Goal: Information Seeking & Learning: Learn about a topic

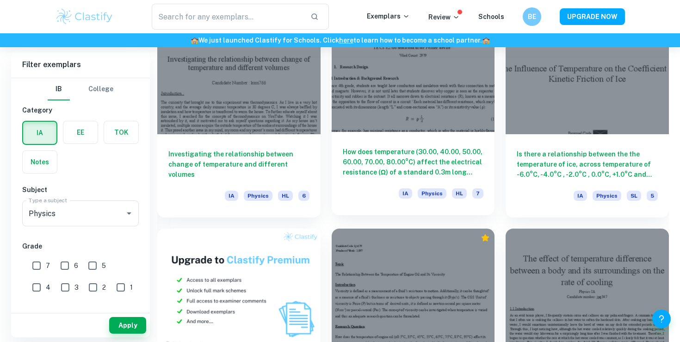
scroll to position [528, 0]
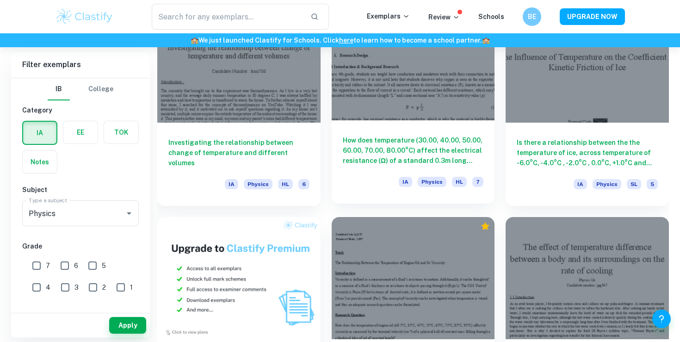
click at [409, 141] on h6 "How does temperature (30.00, 40.00, 50.00, 60.00, 70.00, 80.00°C) affect the el…" at bounding box center [413, 150] width 141 height 31
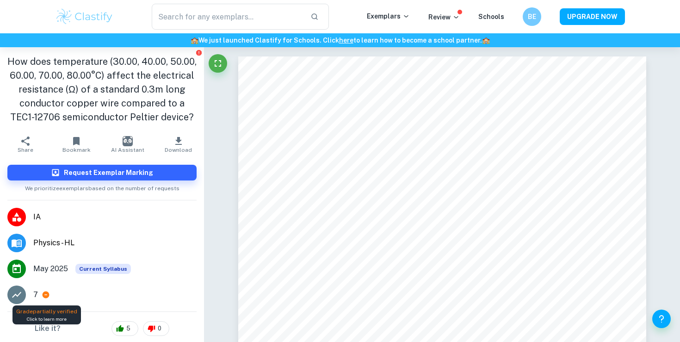
click at [47, 294] on icon at bounding box center [46, 294] width 7 height 7
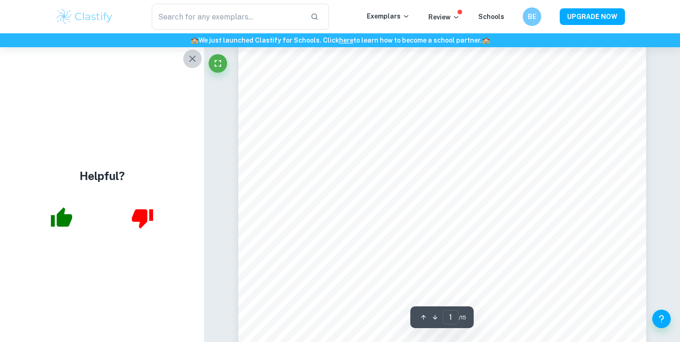
click at [193, 61] on icon "button" at bounding box center [192, 58] width 11 height 11
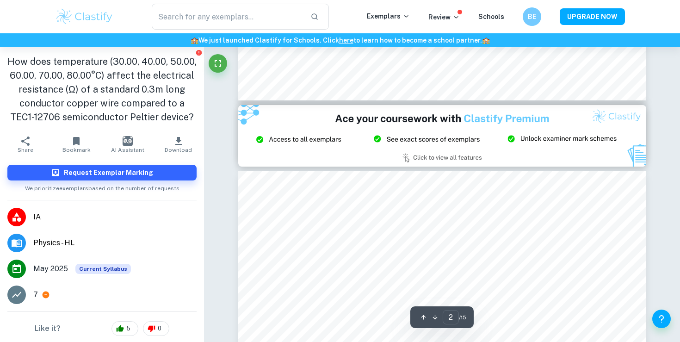
type input "3"
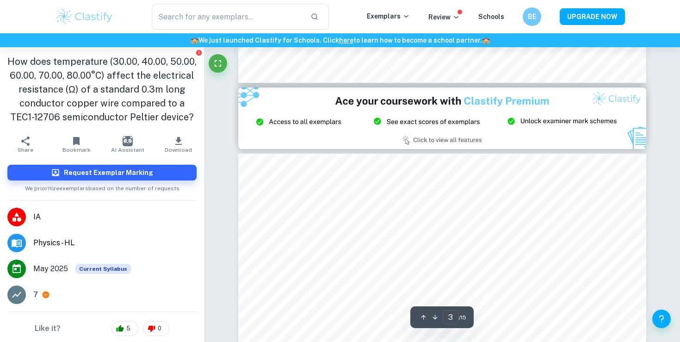
scroll to position [1097, 0]
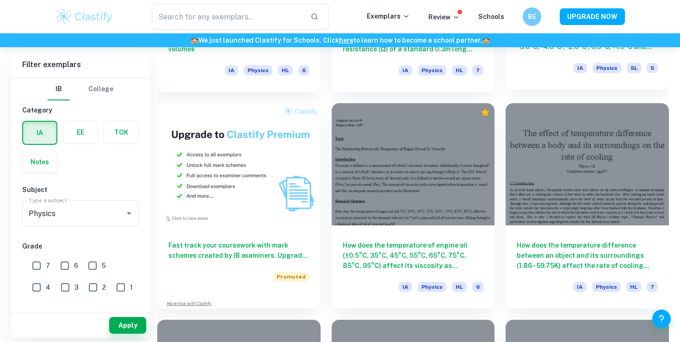
scroll to position [654, 0]
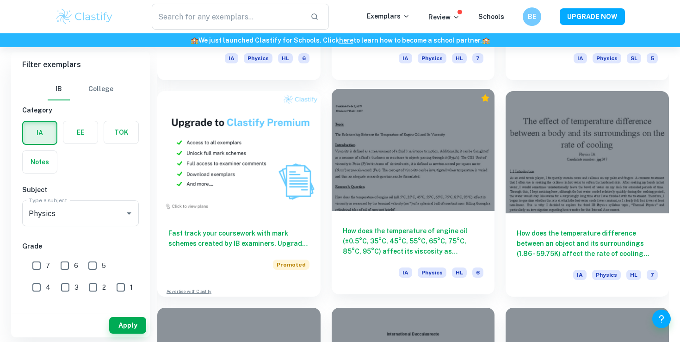
click at [434, 228] on h6 "How does the temperature of engine oil (±0.5°C, 35°C, 45°C, 55°C, 65°C, 75°C, 8…" at bounding box center [413, 241] width 141 height 31
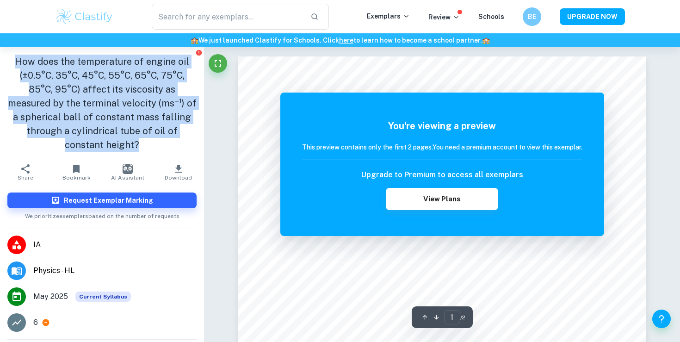
drag, startPoint x: 194, startPoint y: 130, endPoint x: 16, endPoint y: 62, distance: 191.0
click at [16, 62] on h1 "How does the temperature of engine oil (±0.5°C, 35°C, 45°C, 55°C, 65°C, 75°C, 8…" at bounding box center [101, 103] width 189 height 97
click at [37, 64] on h1 "How does the temperature of engine oil (±0.5°C, 35°C, 45°C, 55°C, 65°C, 75°C, 8…" at bounding box center [101, 103] width 189 height 97
drag, startPoint x: 13, startPoint y: 57, endPoint x: 197, endPoint y: 130, distance: 197.8
click at [198, 130] on div "How does the temperature of engine oil (±0.5°C, 35°C, 45°C, 55°C, 65°C, 75°C, 8…" at bounding box center [102, 103] width 204 height 112
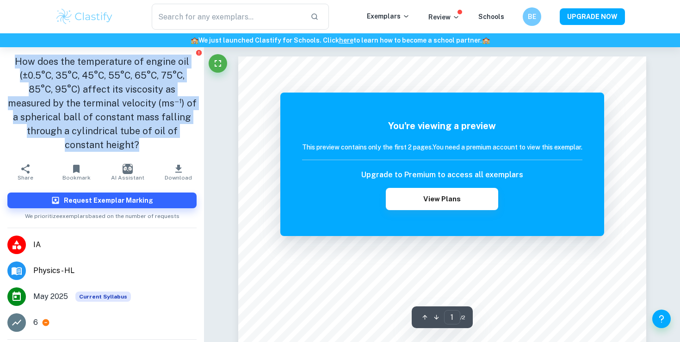
click at [197, 130] on div "How does the temperature of engine oil (±0.5°C, 35°C, 45°C, 55°C, 65°C, 75°C, 8…" at bounding box center [102, 103] width 204 height 112
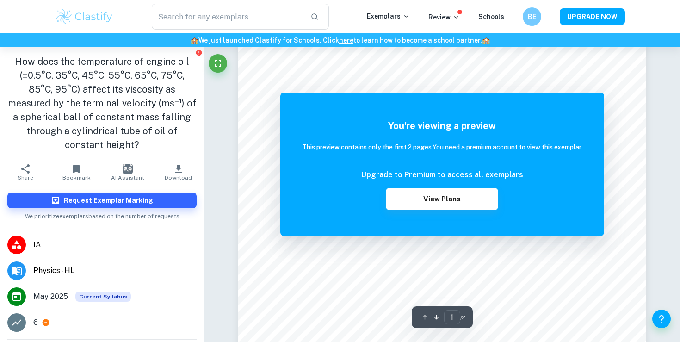
scroll to position [39, 0]
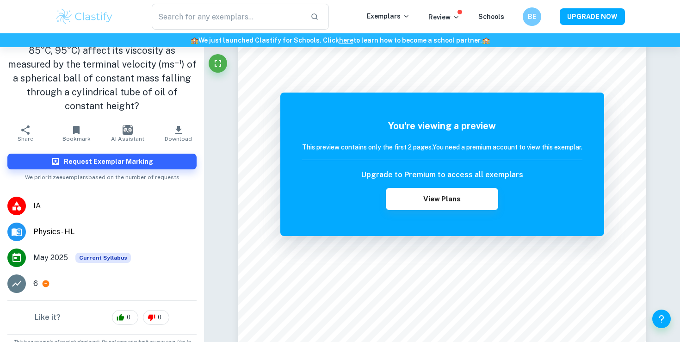
click at [103, 252] on span "Current Syllabus" at bounding box center [102, 257] width 55 height 10
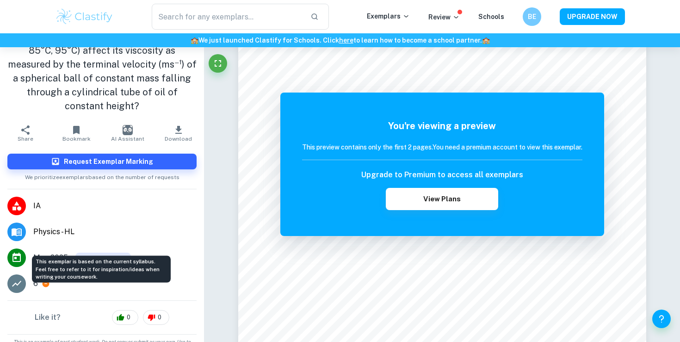
scroll to position [0, 0]
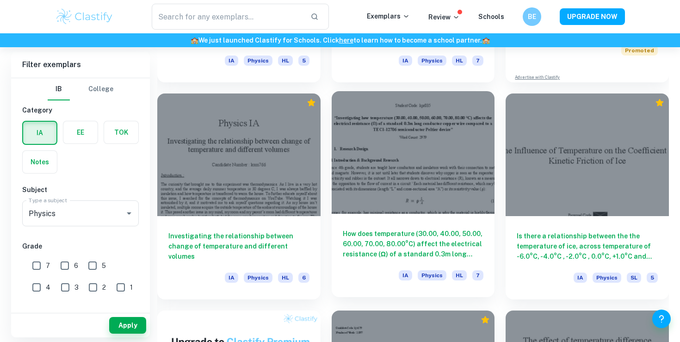
scroll to position [447, 0]
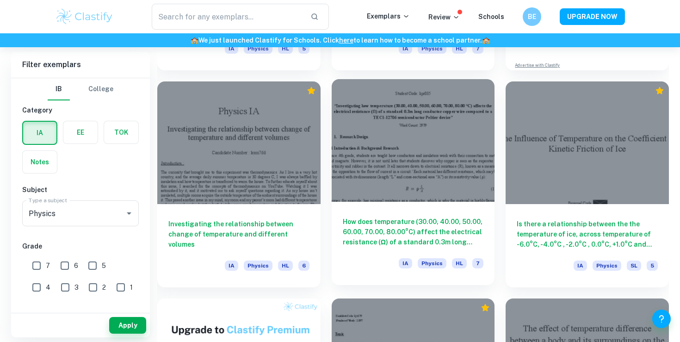
click at [432, 240] on h6 "How does temperature (30.00, 40.00, 50.00, 60.00, 70.00, 80.00°C) affect the el…" at bounding box center [413, 231] width 141 height 31
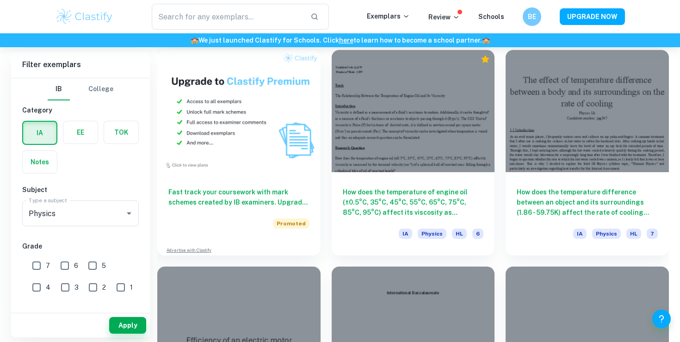
scroll to position [694, 0]
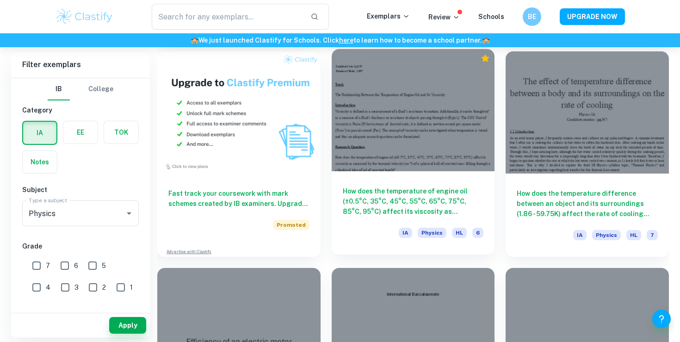
click at [428, 183] on div "How does the temperature of engine oil (±0.5°C, 35°C, 45°C, 55°C, 65°C, 75°C, 8…" at bounding box center [413, 212] width 163 height 83
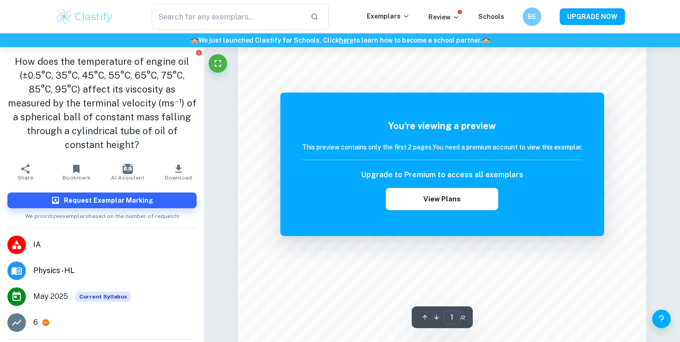
scroll to position [598, 0]
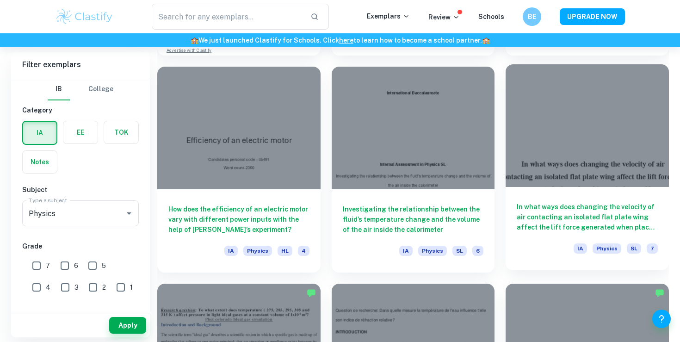
scroll to position [896, 0]
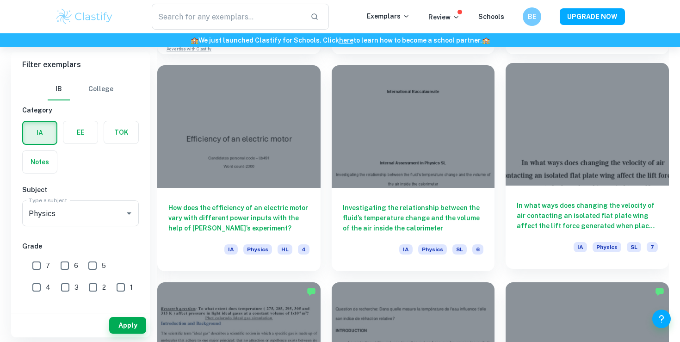
click at [580, 222] on h6 "In what ways does changing the velocity of air contacting an isolated flat plat…" at bounding box center [586, 215] width 141 height 31
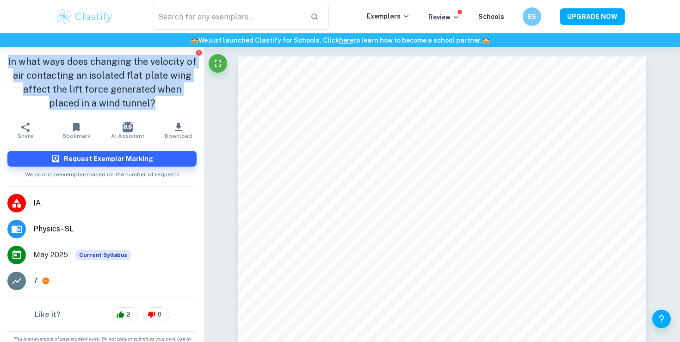
drag, startPoint x: 149, startPoint y: 105, endPoint x: 6, endPoint y: 64, distance: 149.2
click at [6, 64] on div "In what ways does changing the velocity of air contacting an isolated flat plat…" at bounding box center [102, 82] width 204 height 70
click at [6, 65] on div "In what ways does changing the velocity of air contacting an isolated flat plat…" at bounding box center [102, 82] width 204 height 70
drag, startPoint x: 7, startPoint y: 62, endPoint x: 152, endPoint y: 115, distance: 154.2
click at [154, 115] on div "In what ways does changing the velocity of air contacting an isolated flat plat…" at bounding box center [102, 82] width 204 height 70
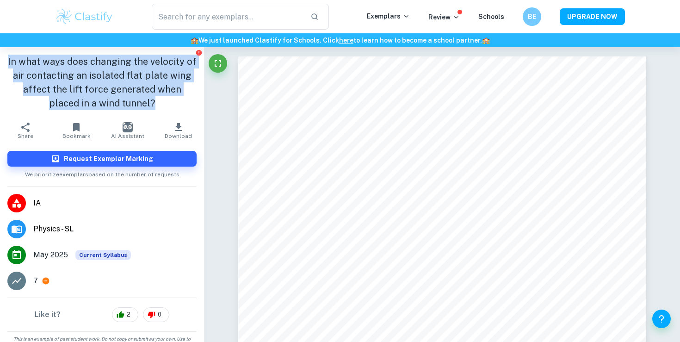
click at [152, 115] on div "In what ways does changing the velocity of air contacting an isolated flat plat…" at bounding box center [102, 82] width 204 height 70
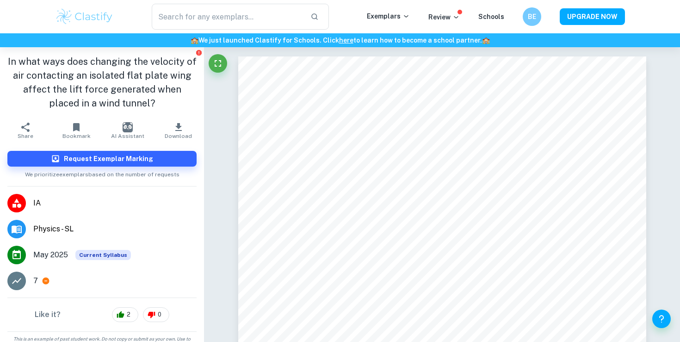
scroll to position [11, 0]
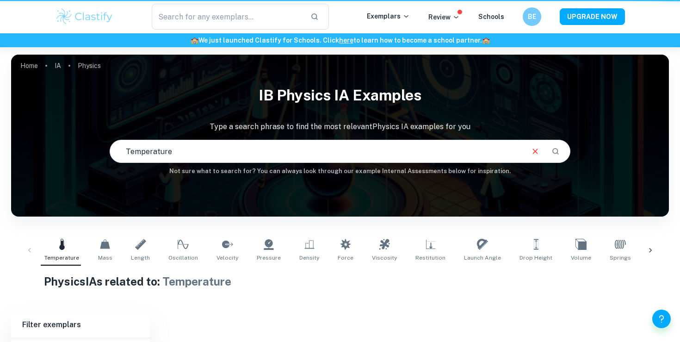
scroll to position [109, 0]
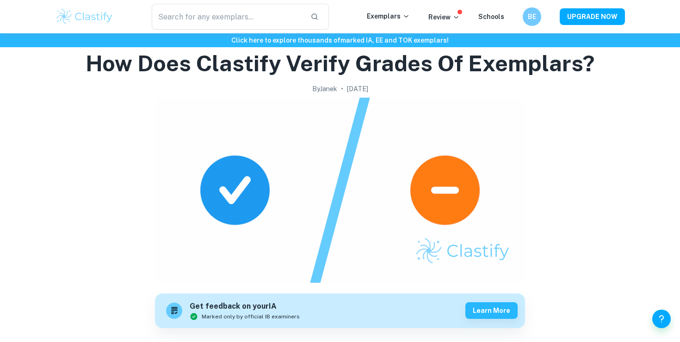
scroll to position [3, 0]
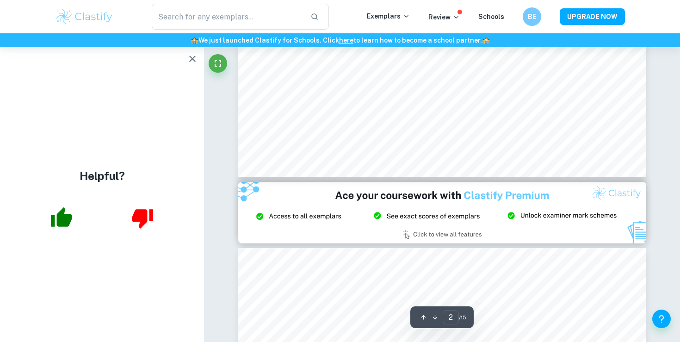
scroll to position [783, 0]
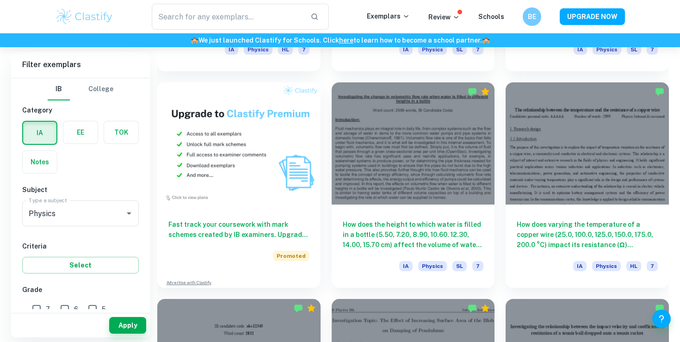
scroll to position [632, 0]
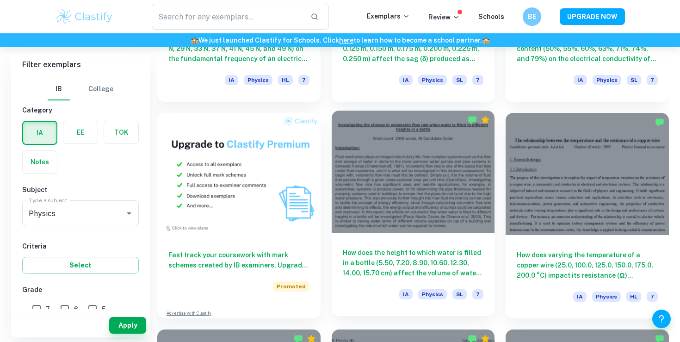
click at [462, 270] on h6 "How does the height to which water is filled in a bottle (5.50, 7.20, 8.90, 10.…" at bounding box center [413, 262] width 141 height 31
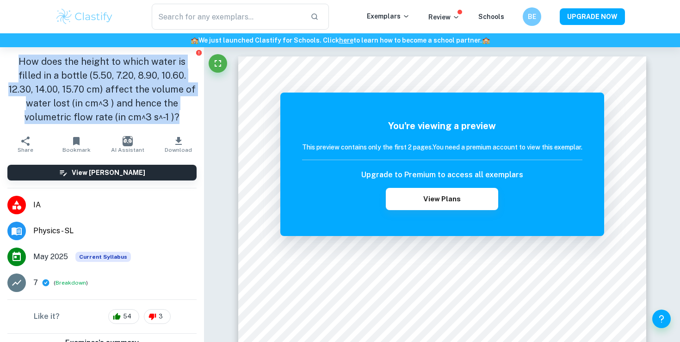
drag, startPoint x: 163, startPoint y: 120, endPoint x: 7, endPoint y: 64, distance: 165.7
click at [7, 64] on h1 "How does the height to which water is filled in a bottle (5.50, 7.20, 8.90, 10.…" at bounding box center [101, 89] width 189 height 69
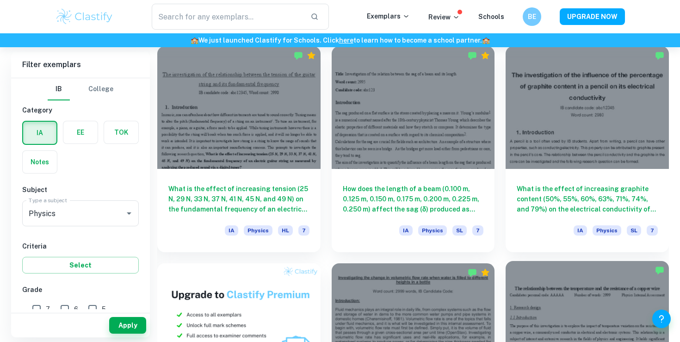
scroll to position [479, 0]
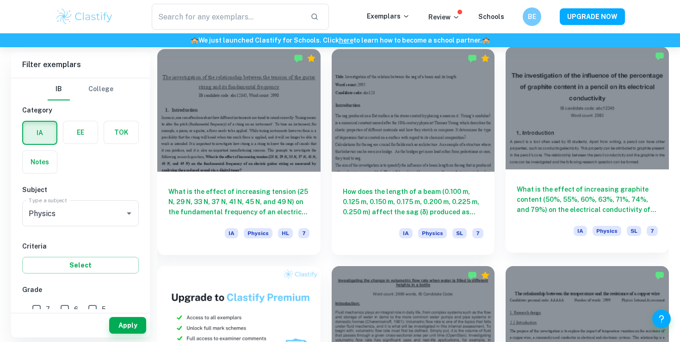
click at [561, 195] on h6 "What is the effect of increasing graphite content (50%, 55%, 60%, 63%, 71%, 74%…" at bounding box center [586, 199] width 141 height 31
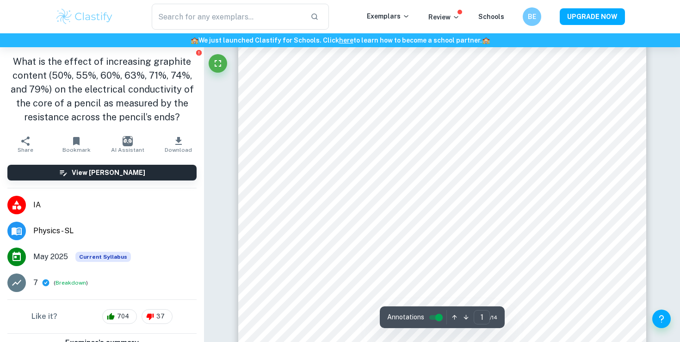
scroll to position [53, 0]
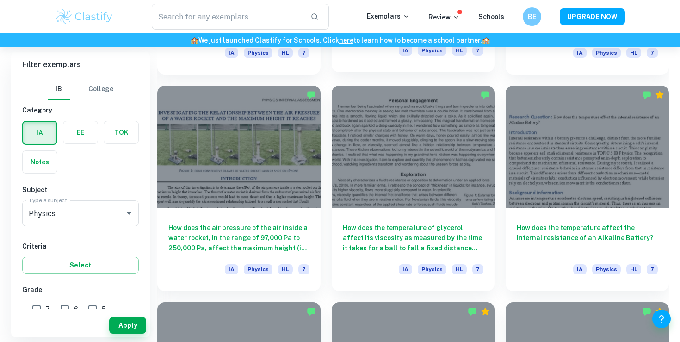
scroll to position [1104, 0]
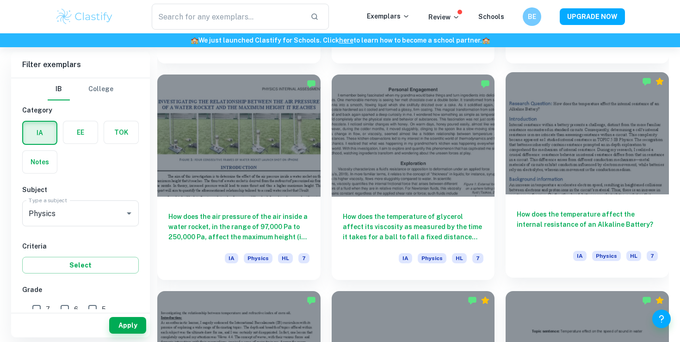
click at [575, 205] on div "How does the temperature affect the internal resistance of an Alkaline Battery?…" at bounding box center [586, 235] width 163 height 83
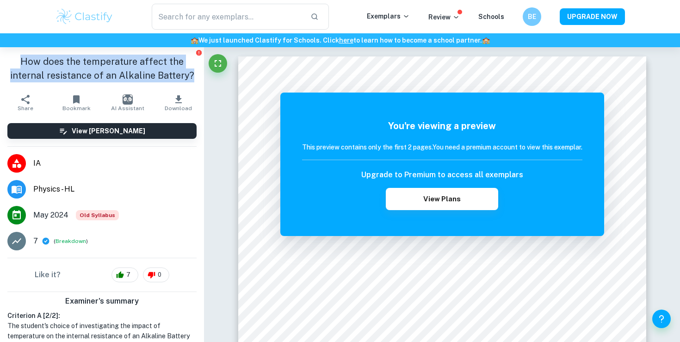
drag, startPoint x: 160, startPoint y: 73, endPoint x: 3, endPoint y: 62, distance: 158.0
click at [3, 62] on div "How does the temperature affect the internal resistance of an Alkaline Battery?" at bounding box center [102, 68] width 204 height 43
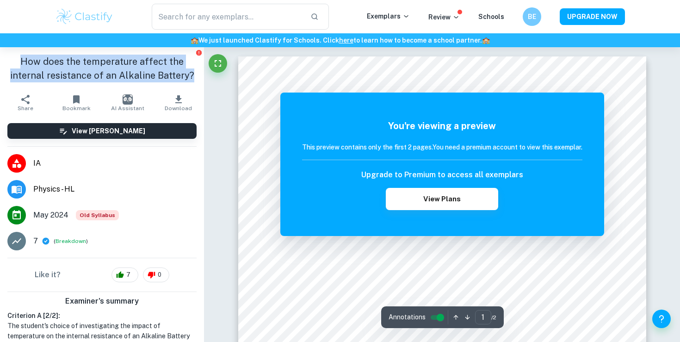
click at [132, 72] on h1 "How does the temperature affect the internal resistance of an Alkaline Battery?" at bounding box center [101, 69] width 189 height 28
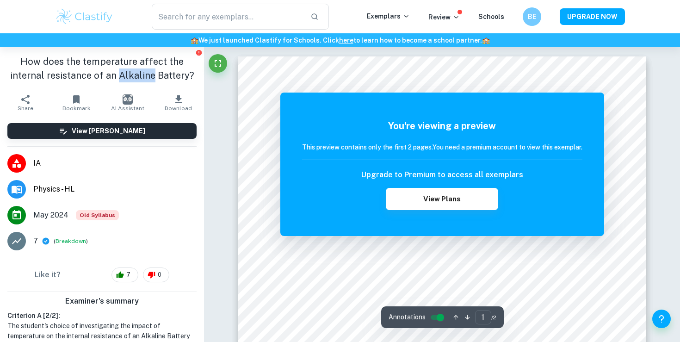
click at [132, 72] on h1 "How does the temperature affect the internal resistance of an Alkaline Battery?" at bounding box center [101, 69] width 189 height 28
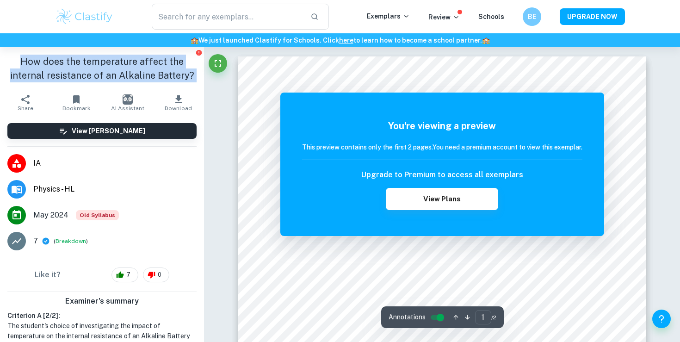
click at [132, 72] on h1 "How does the temperature affect the internal resistance of an Alkaline Battery?" at bounding box center [101, 69] width 189 height 28
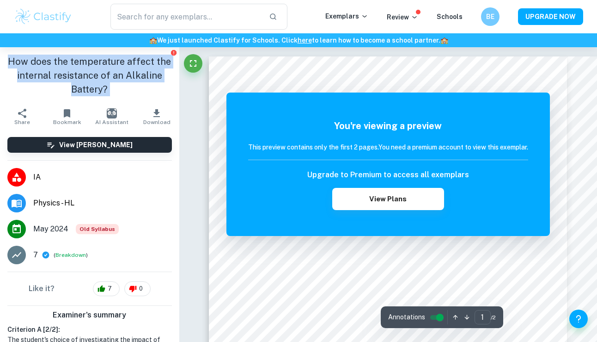
click at [125, 69] on h1 "How does the temperature affect the internal resistance of an Alkaline Battery?" at bounding box center [89, 76] width 165 height 42
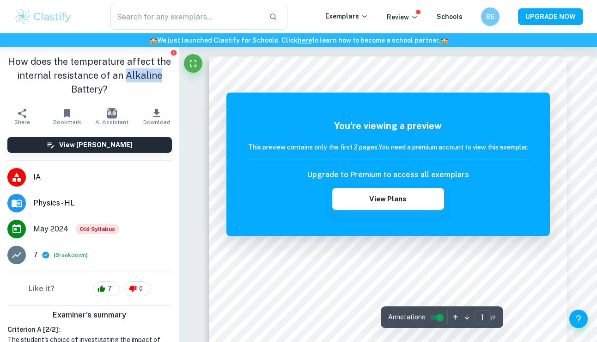
click at [125, 69] on h1 "How does the temperature affect the internal resistance of an Alkaline Battery?" at bounding box center [89, 76] width 165 height 42
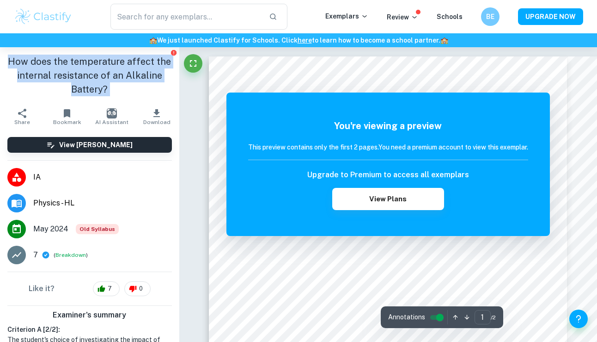
click at [125, 69] on h1 "How does the temperature affect the internal resistance of an Alkaline Battery?" at bounding box center [89, 76] width 165 height 42
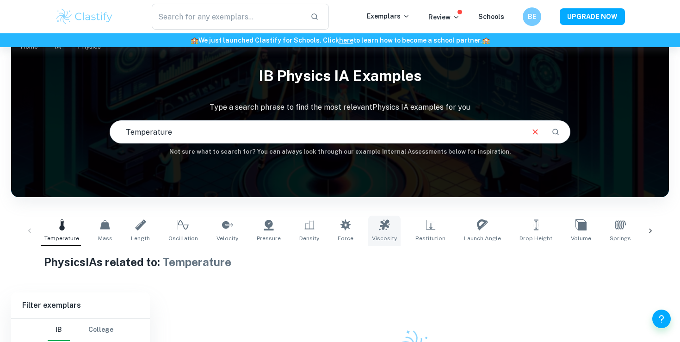
scroll to position [109, 0]
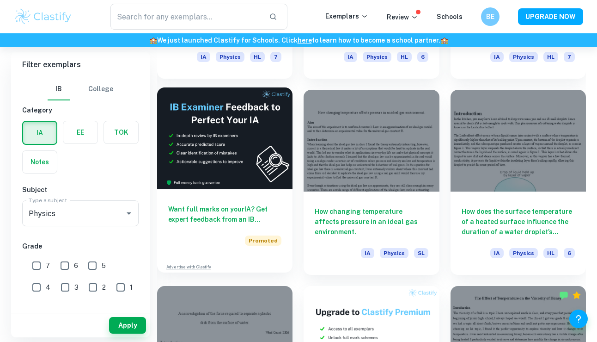
scroll to position [1414, 0]
